Goal: Find specific page/section

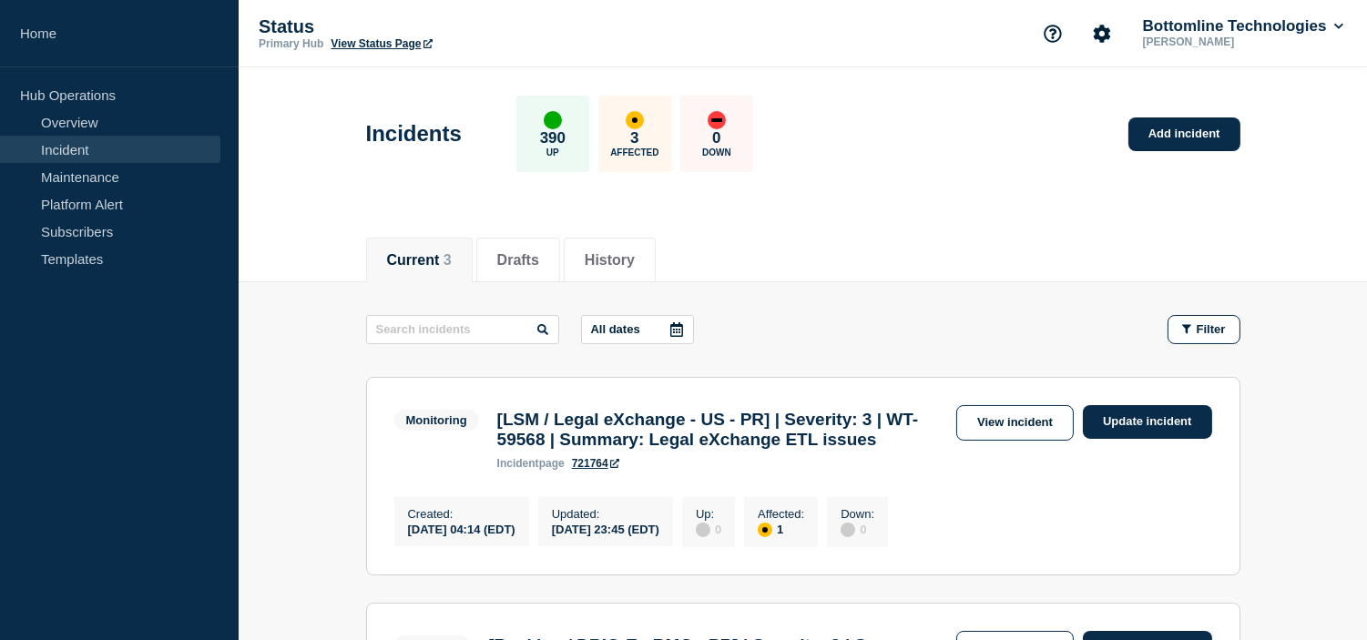
click at [858, 229] on div "Current 3 Drafts History" at bounding box center [803, 250] width 874 height 62
click at [452, 252] on span "3" at bounding box center [447, 259] width 8 height 15
click at [504, 252] on button "Drafts" at bounding box center [505, 260] width 42 height 16
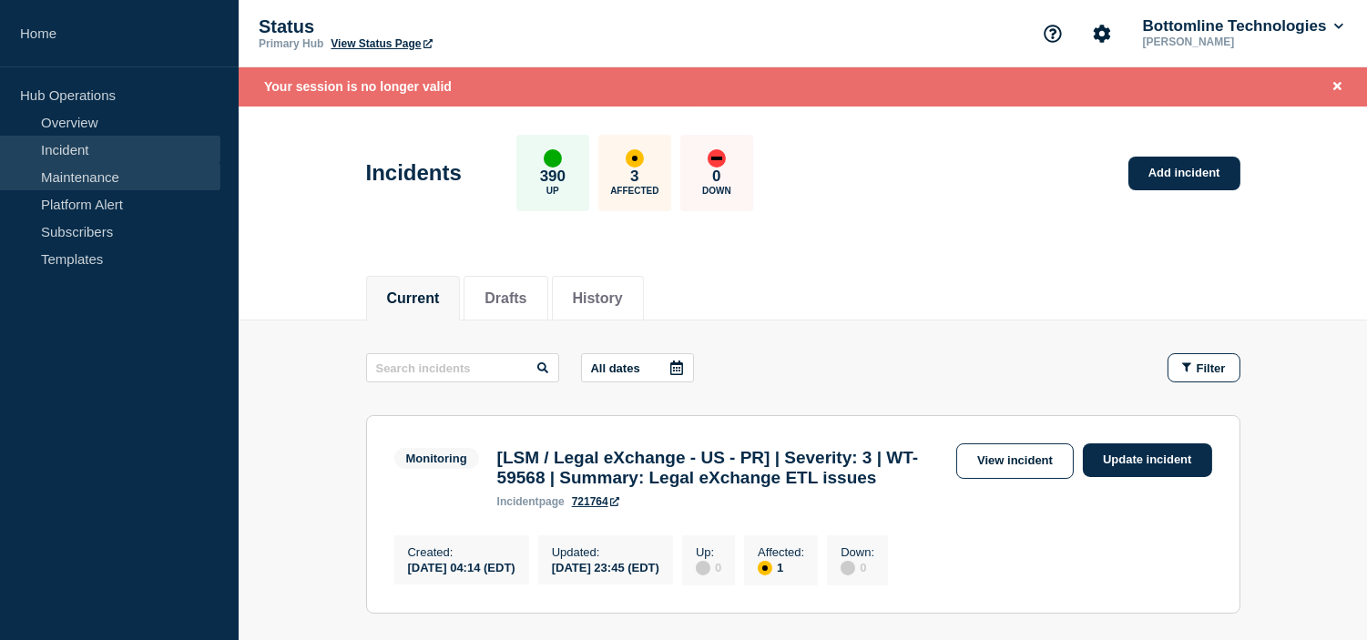
drag, startPoint x: 88, startPoint y: 178, endPoint x: 152, endPoint y: 184, distance: 64.1
click at [88, 178] on link "Maintenance" at bounding box center [110, 176] width 220 height 27
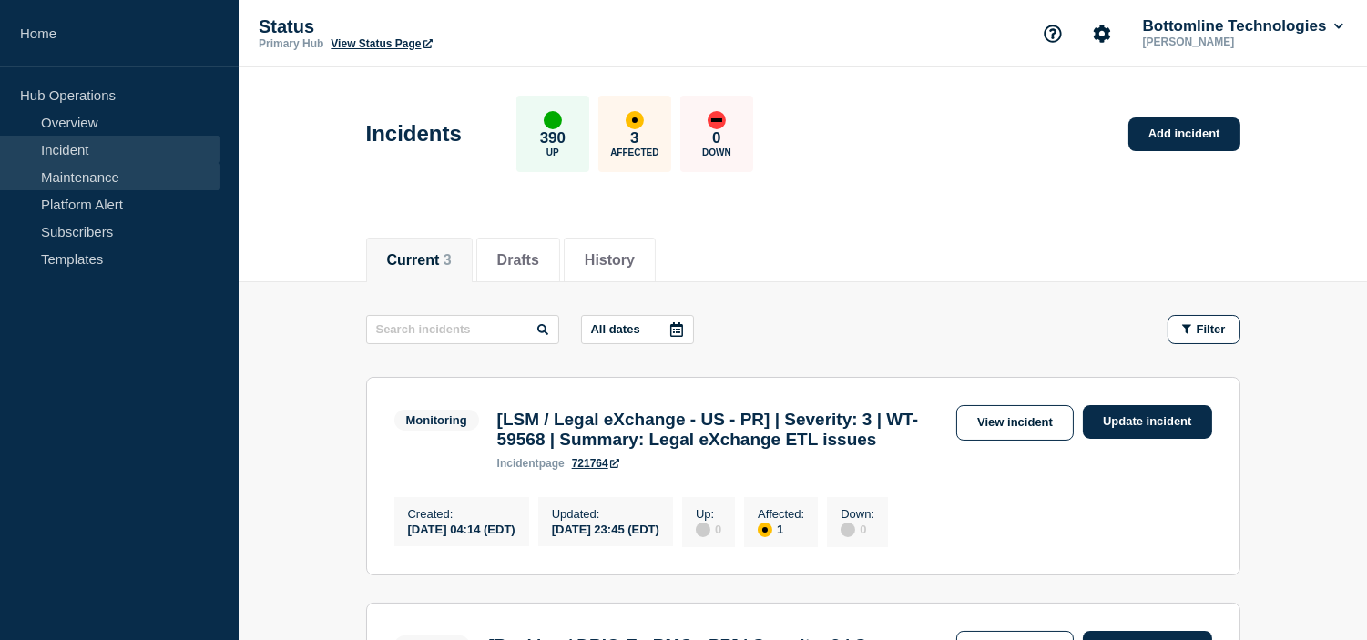
click at [88, 173] on link "Maintenance" at bounding box center [110, 176] width 220 height 27
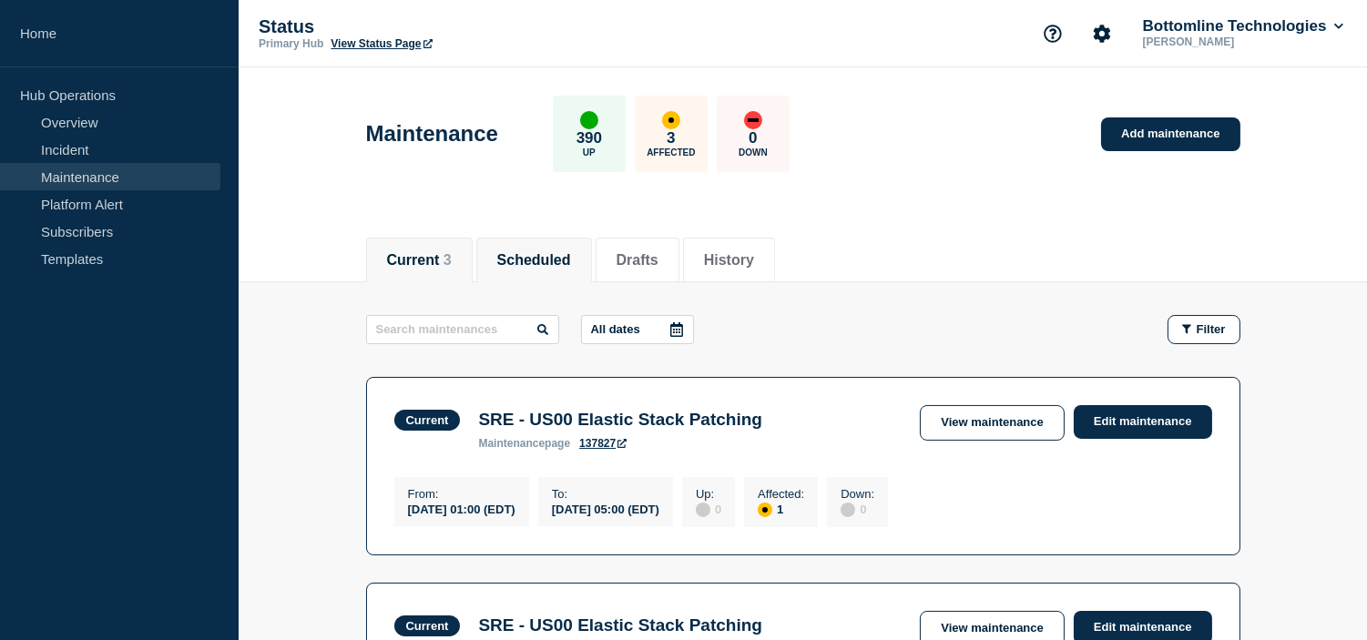
click at [533, 239] on li "Scheduled" at bounding box center [534, 260] width 116 height 45
